Goal: Browse casually

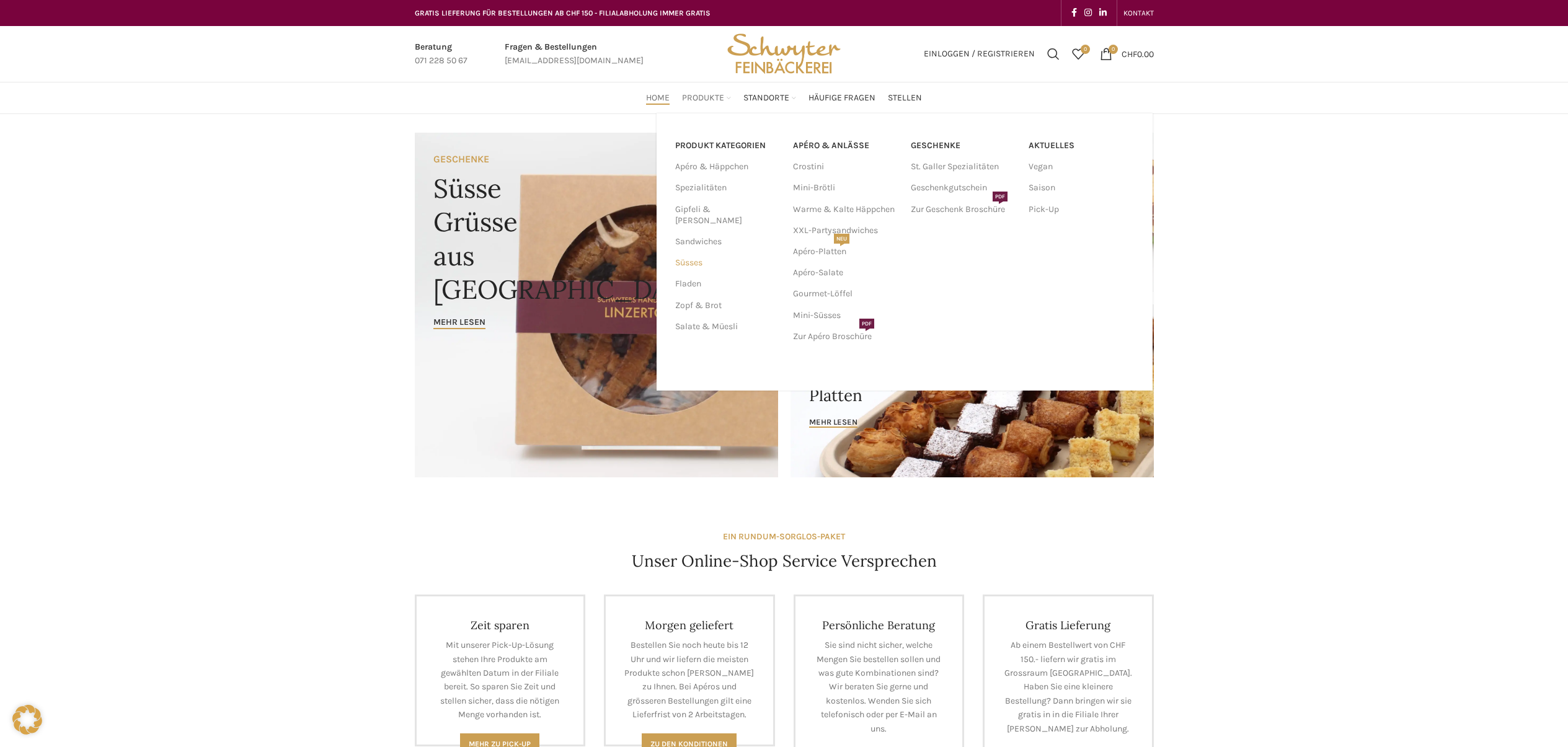
click at [687, 253] on link "Süsses" at bounding box center [727, 263] width 103 height 21
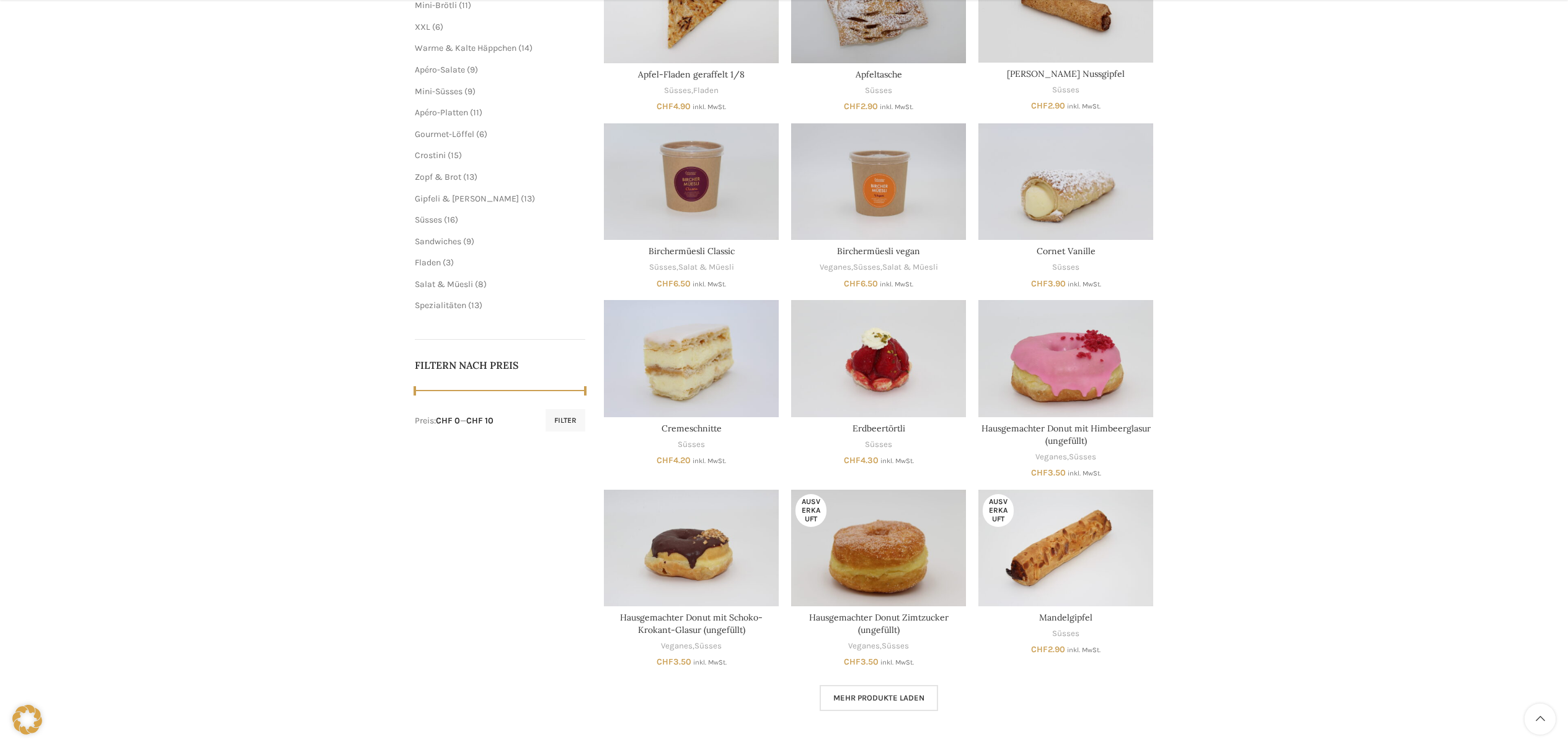
scroll to position [291, 0]
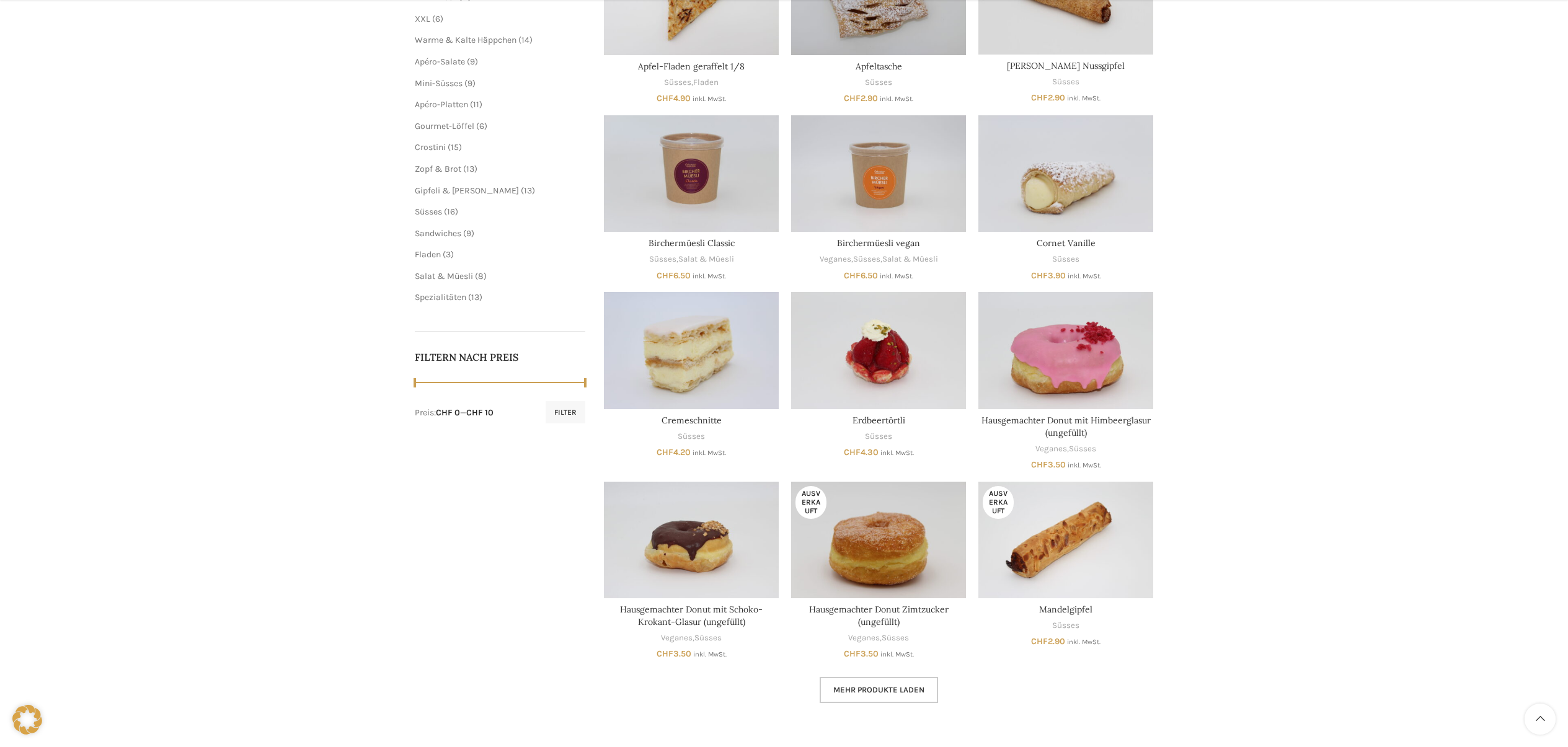
click at [879, 690] on span "Mehr Produkte laden" at bounding box center [879, 689] width 91 height 10
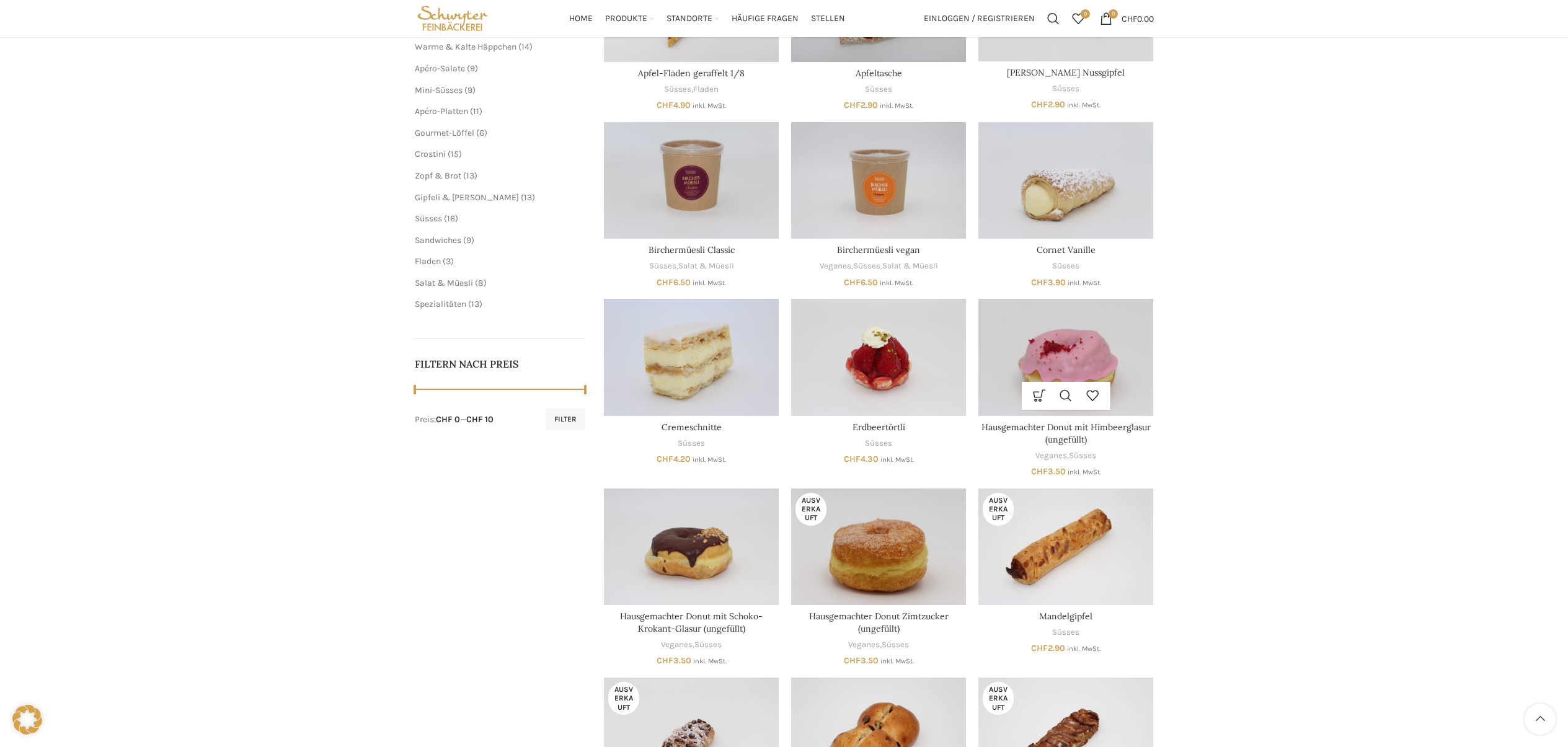
scroll to position [276, 0]
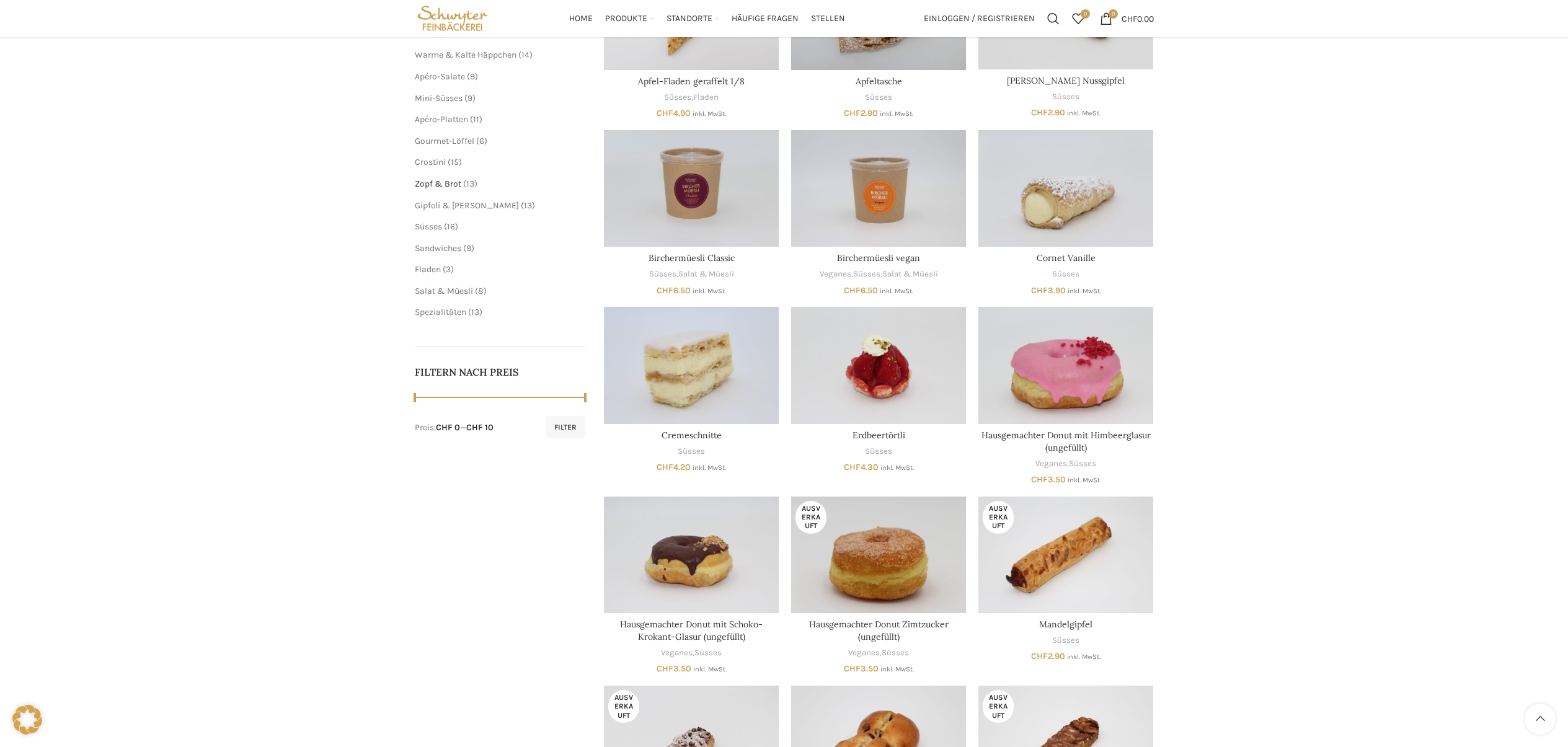
click at [437, 179] on span "Zopf & Brot" at bounding box center [438, 184] width 46 height 11
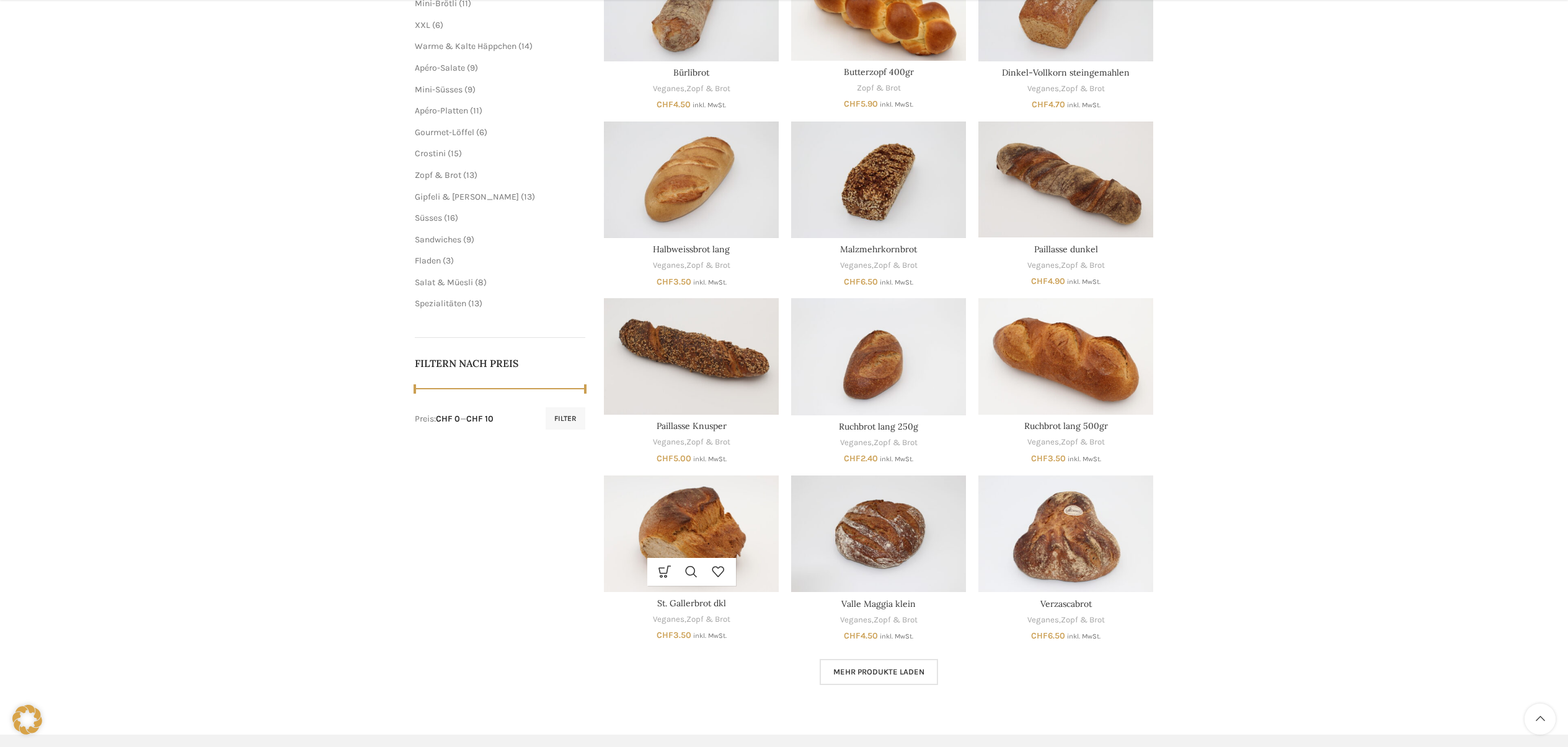
scroll to position [506, 0]
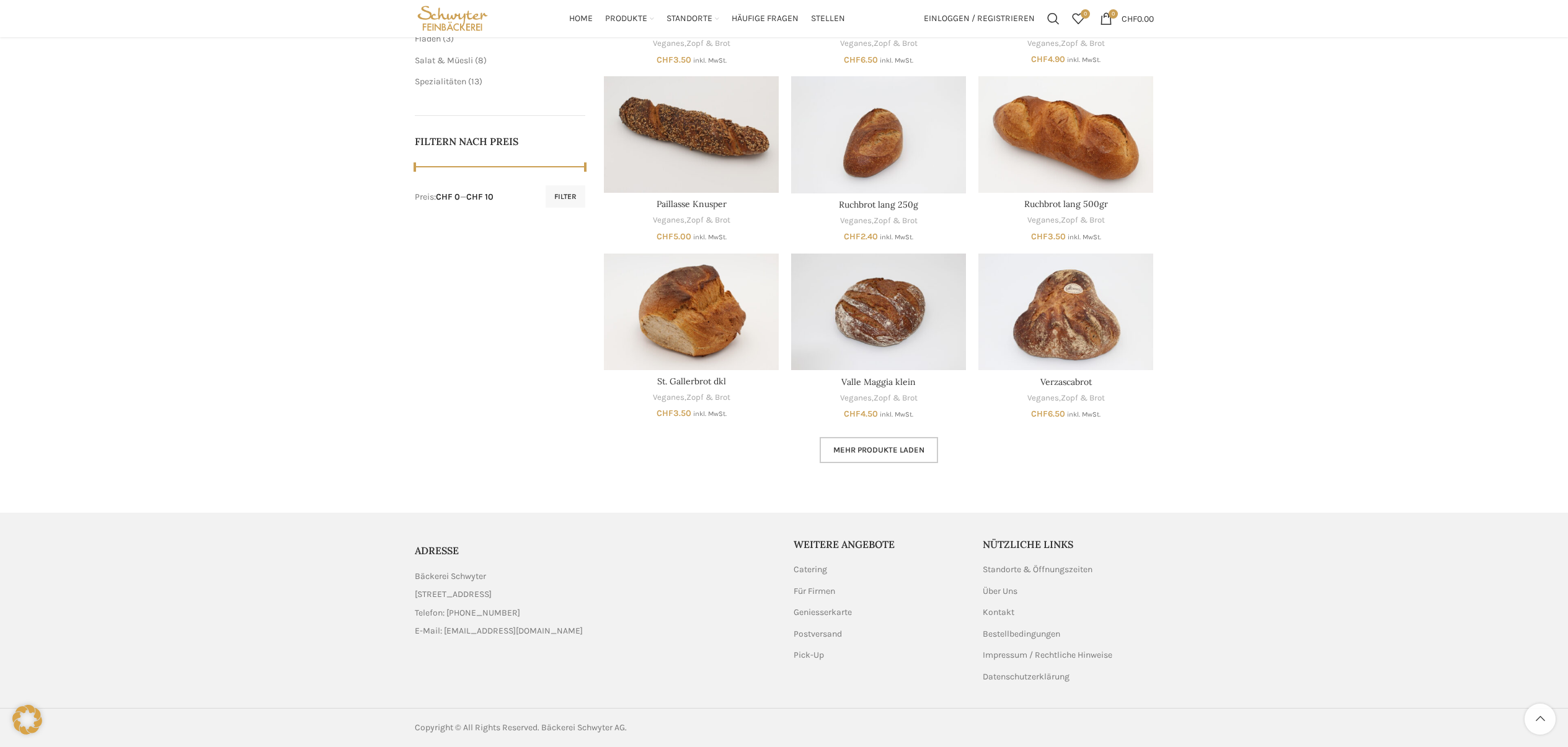
click at [918, 448] on span "Mehr Produkte laden" at bounding box center [879, 449] width 91 height 10
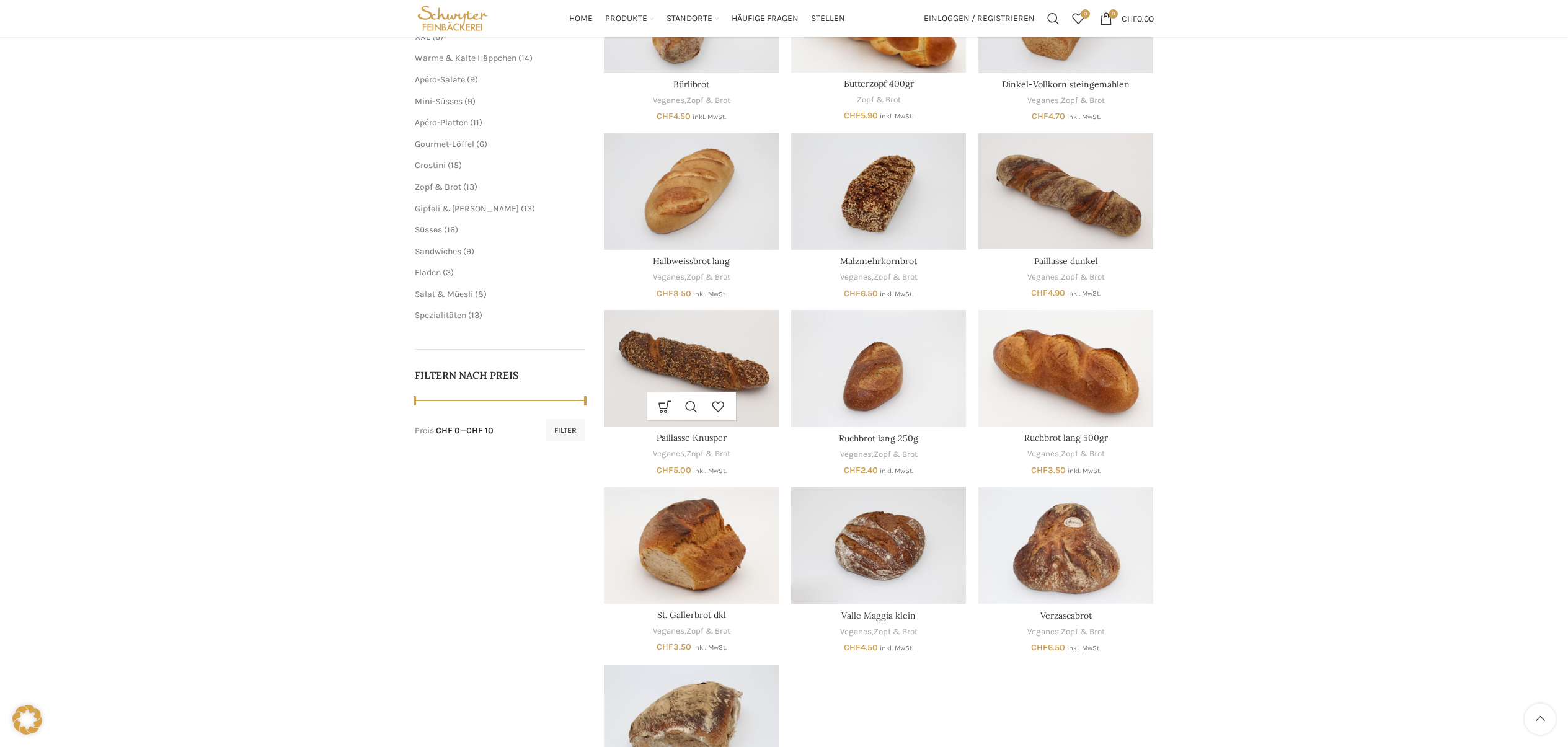
scroll to position [137, 0]
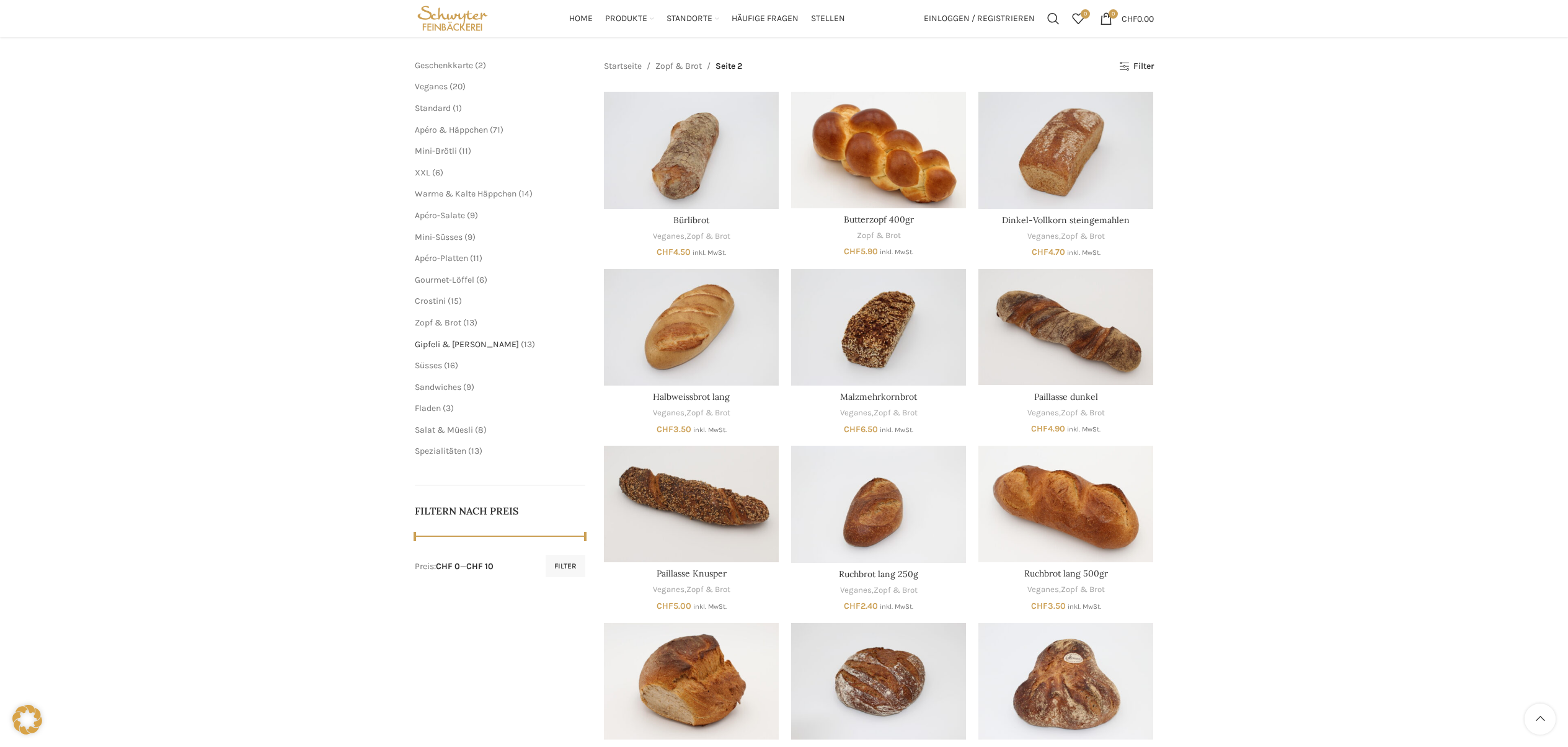
click at [456, 347] on span "Gipfeli & [PERSON_NAME]" at bounding box center [466, 344] width 104 height 11
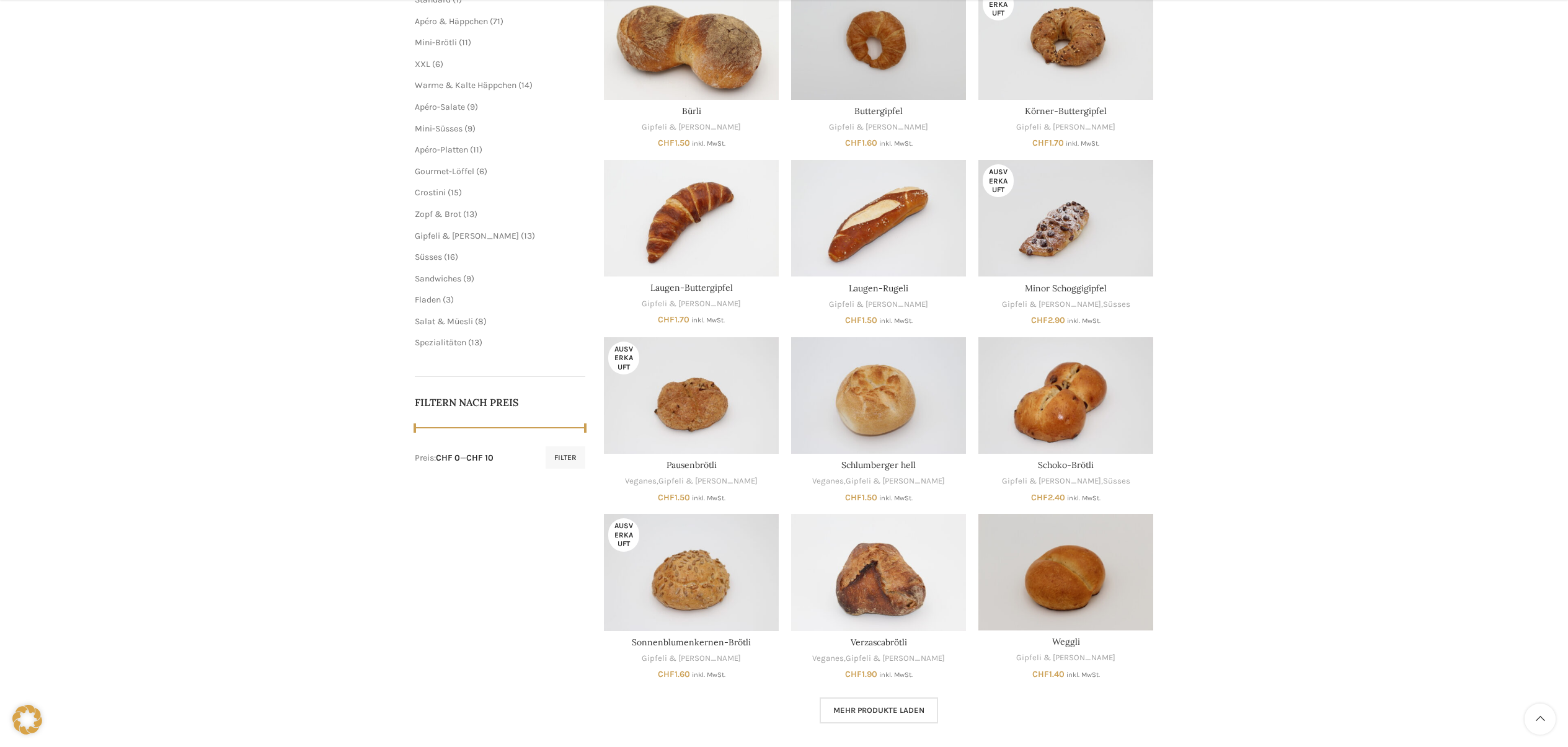
scroll to position [336, 0]
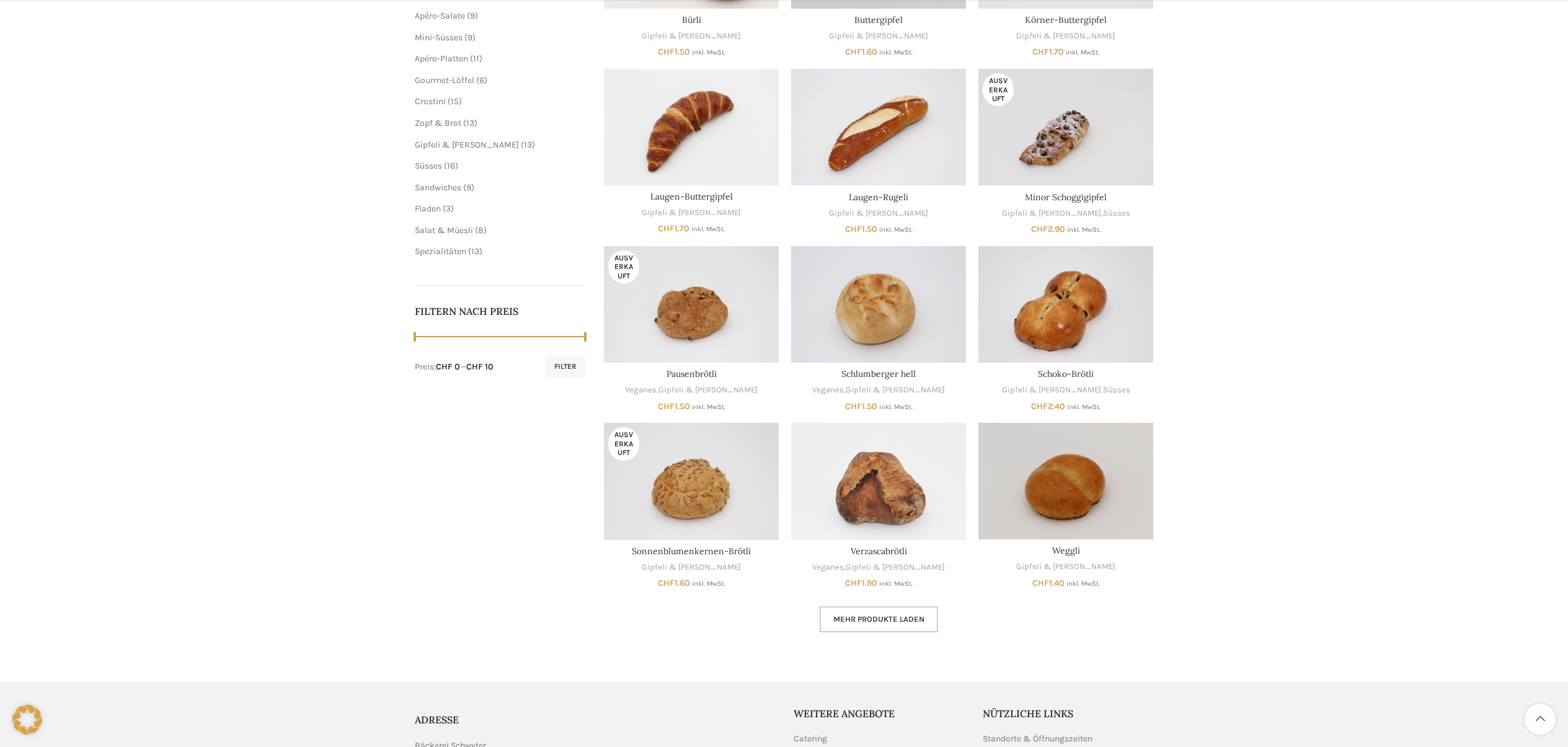
click at [874, 620] on span "Mehr Produkte laden" at bounding box center [879, 619] width 91 height 10
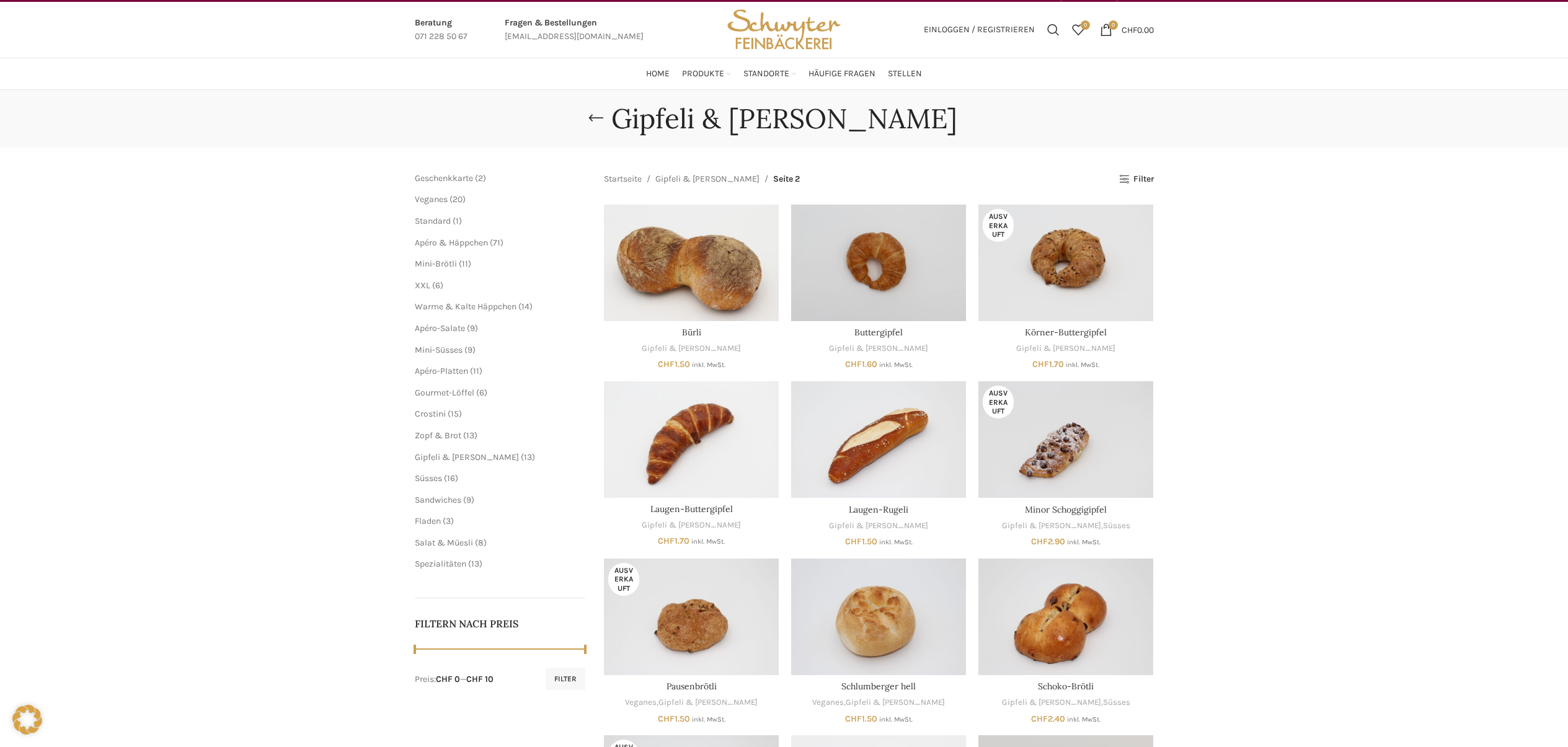
scroll to position [16, 0]
